Goal: Find specific page/section: Find specific page/section

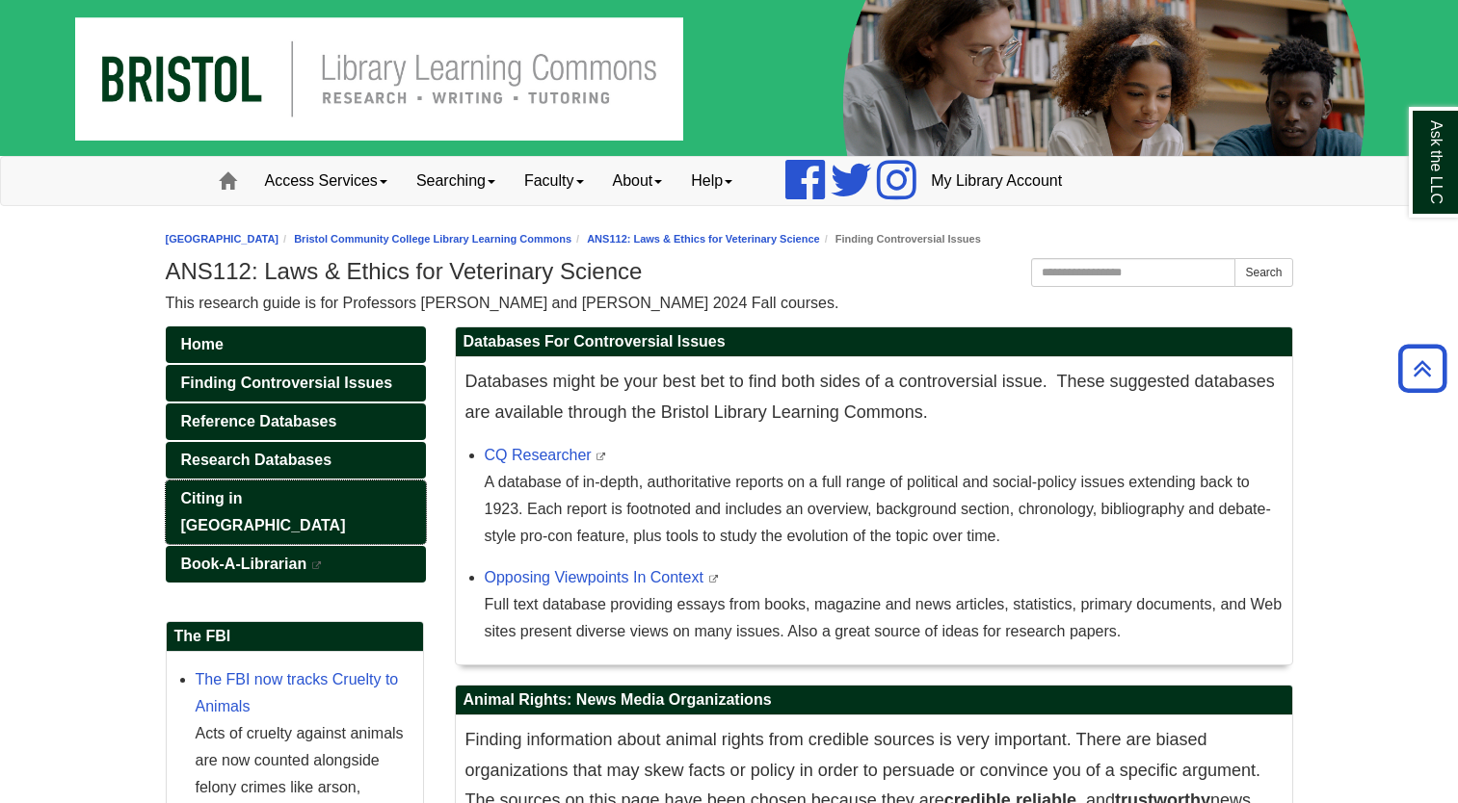
scroll to position [359, 0]
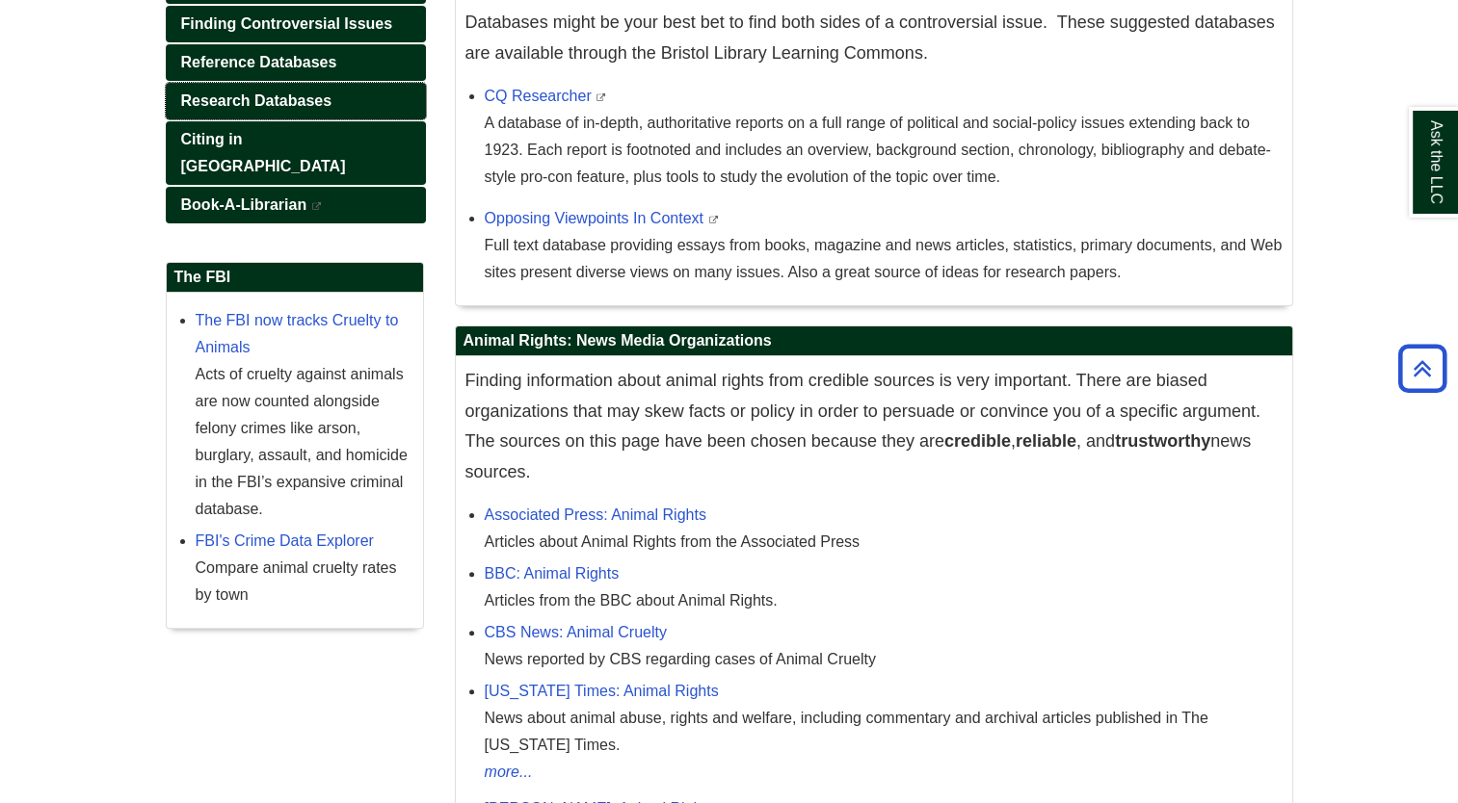
click at [285, 97] on span "Research Databases" at bounding box center [256, 100] width 151 height 16
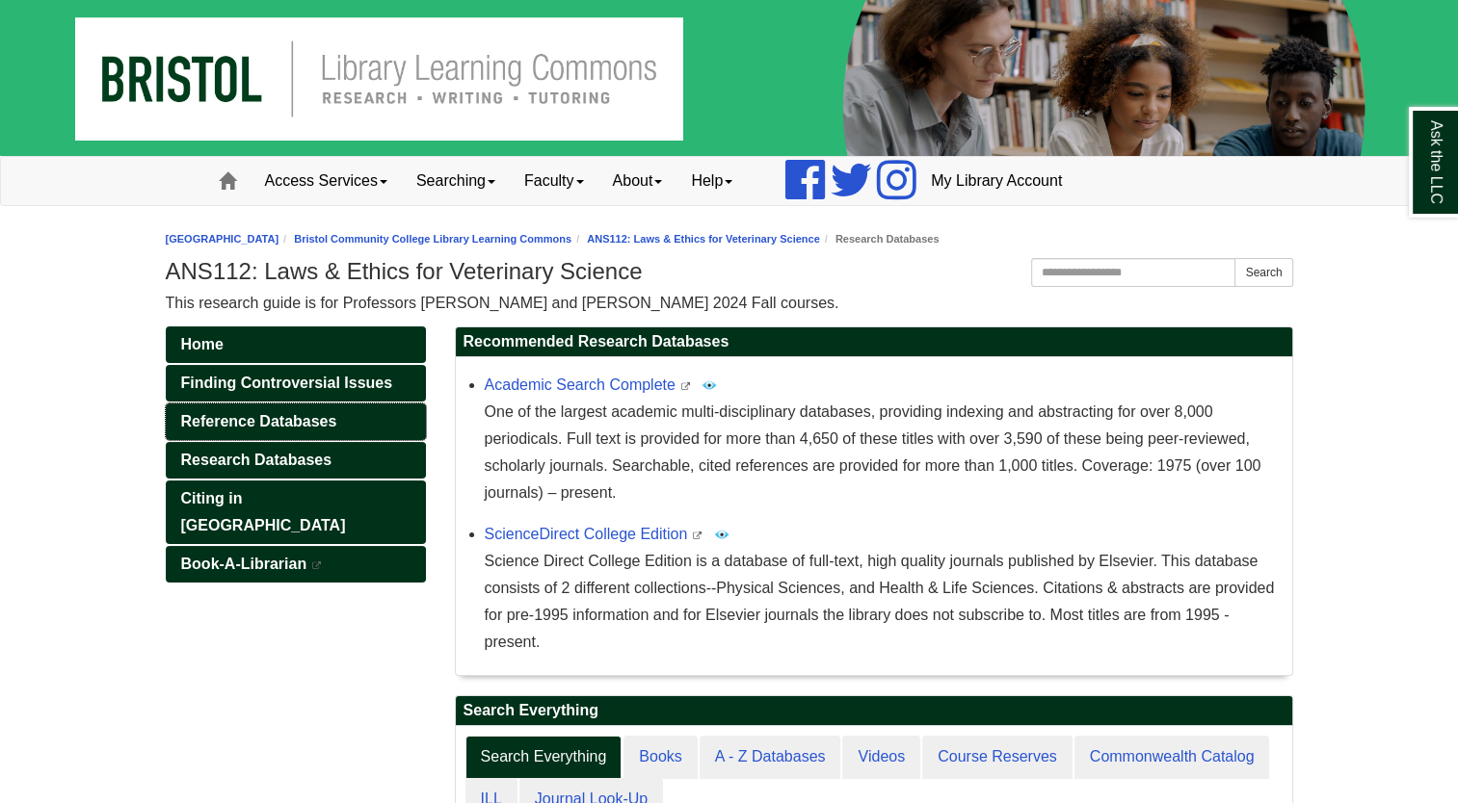
click at [319, 418] on span "Reference Databases" at bounding box center [259, 421] width 156 height 16
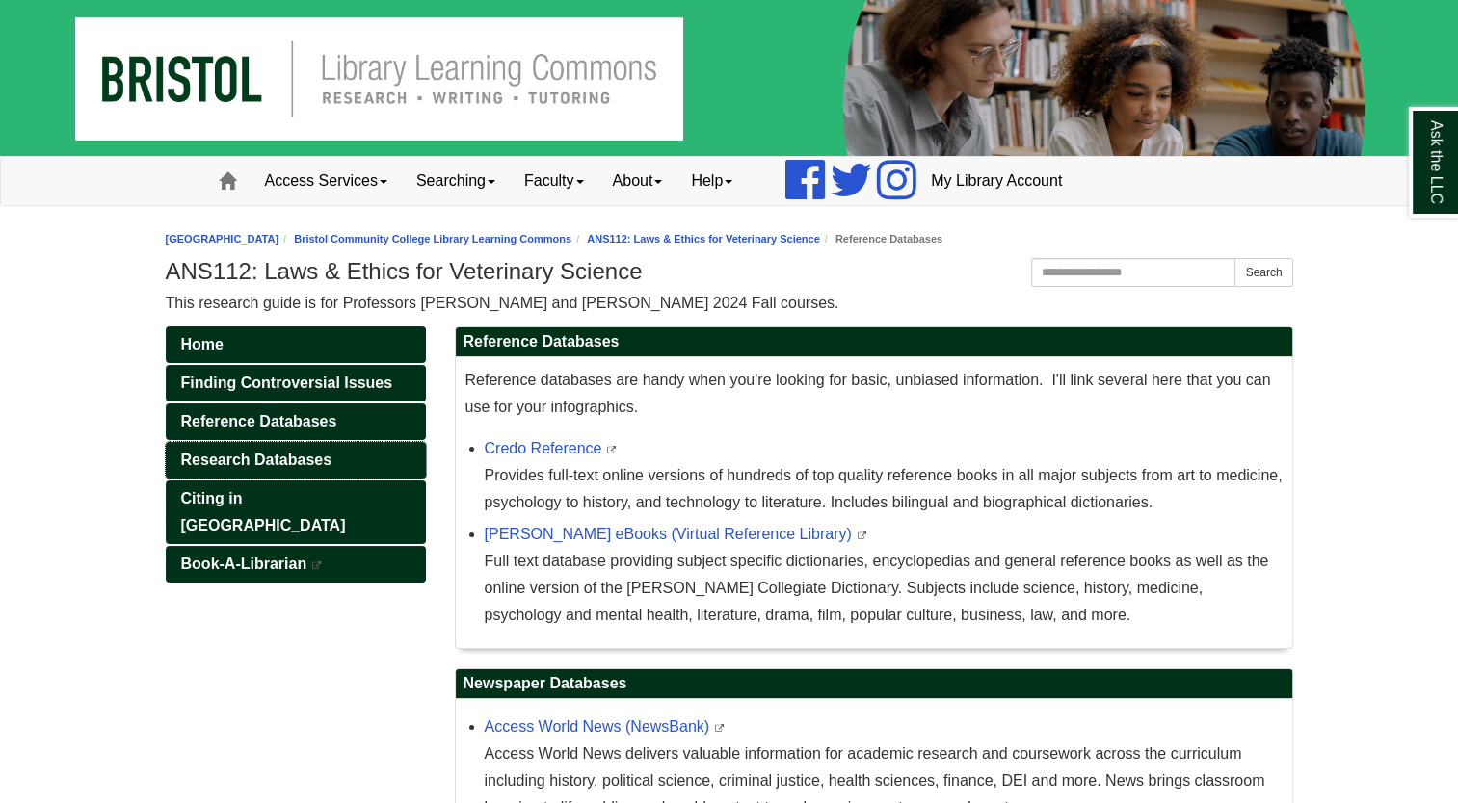
click at [281, 455] on span "Research Databases" at bounding box center [256, 460] width 151 height 16
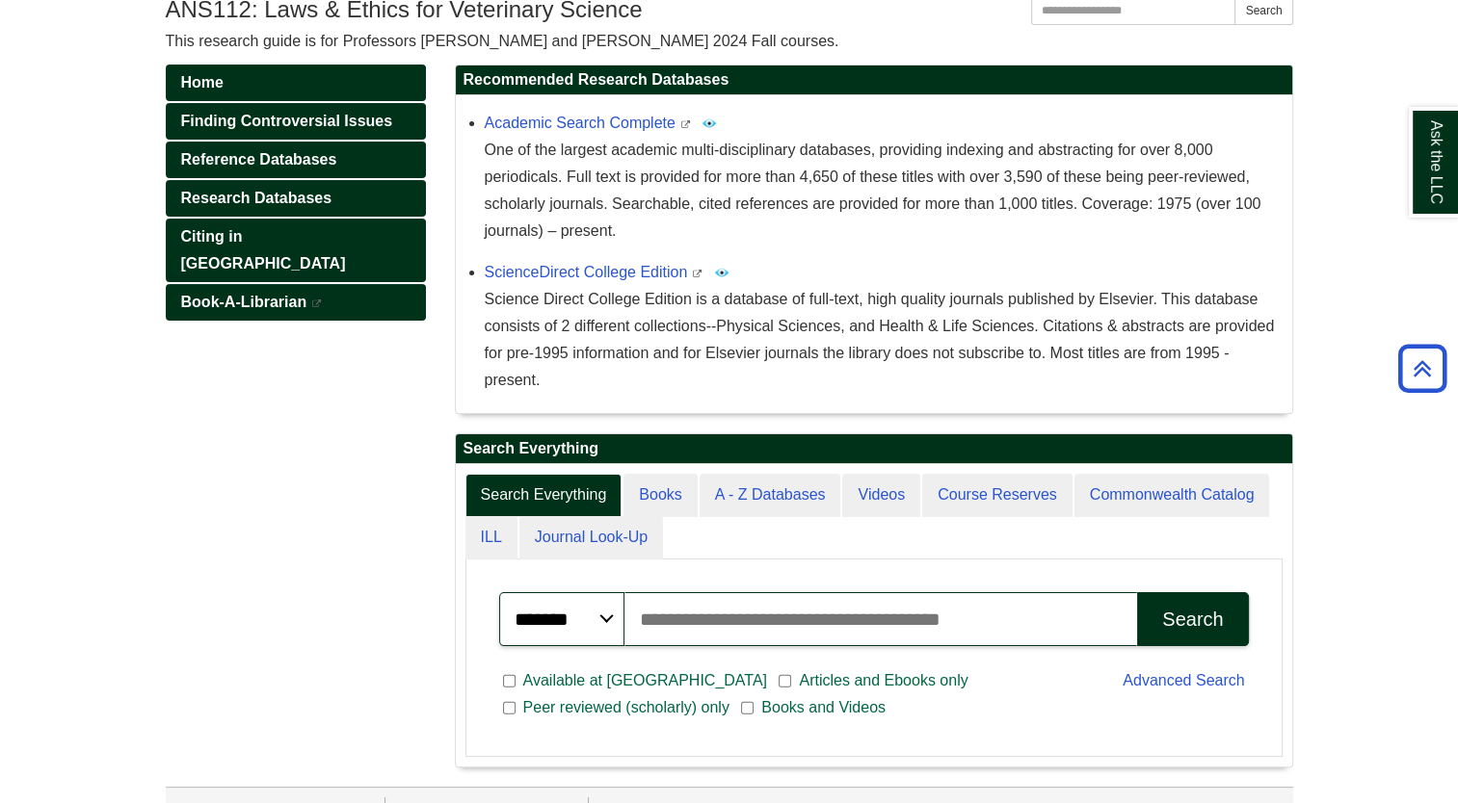
scroll to position [259, 0]
